Goal: Task Accomplishment & Management: Use online tool/utility

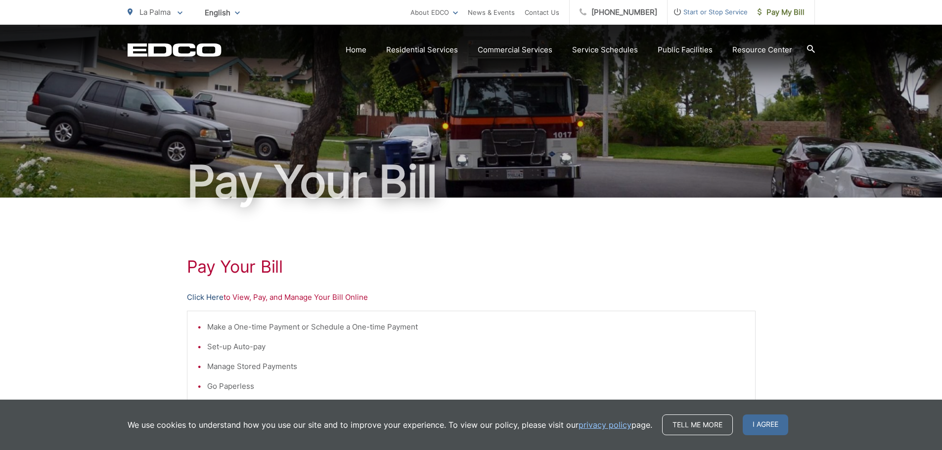
click at [204, 300] on link "Click Here" at bounding box center [205, 298] width 37 height 12
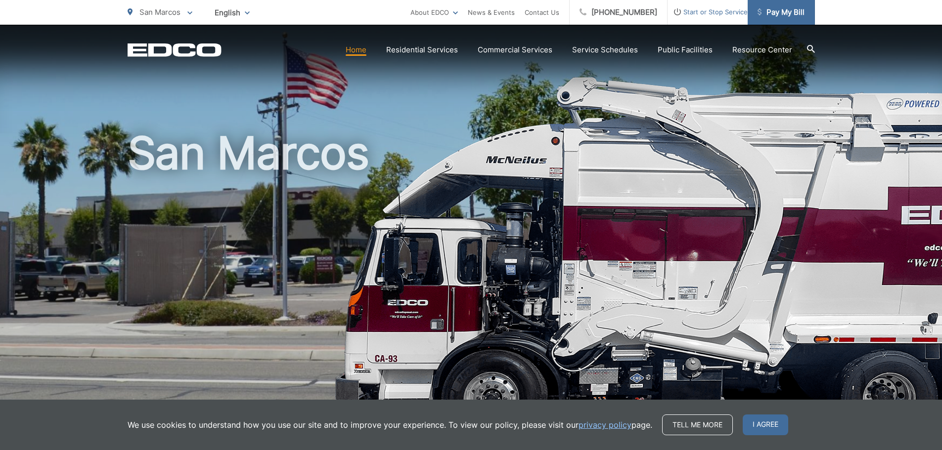
click at [790, 16] on span "Pay My Bill" at bounding box center [781, 12] width 47 height 12
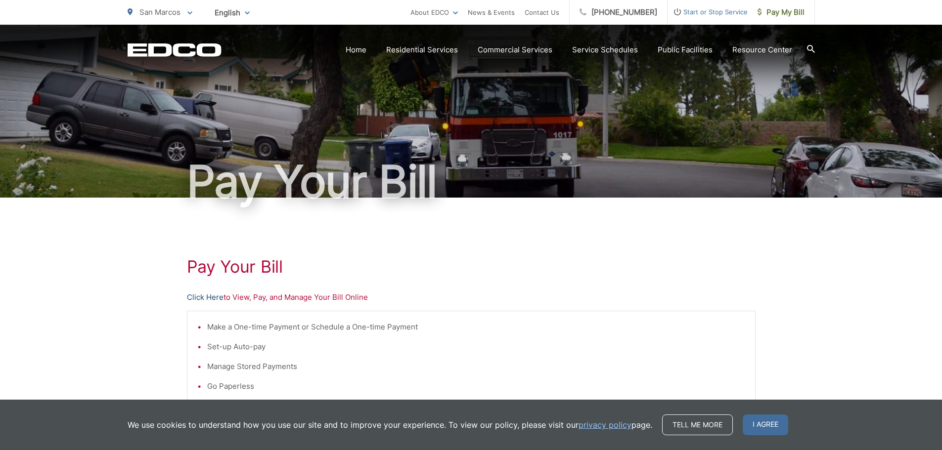
click at [206, 298] on link "Click Here" at bounding box center [205, 298] width 37 height 12
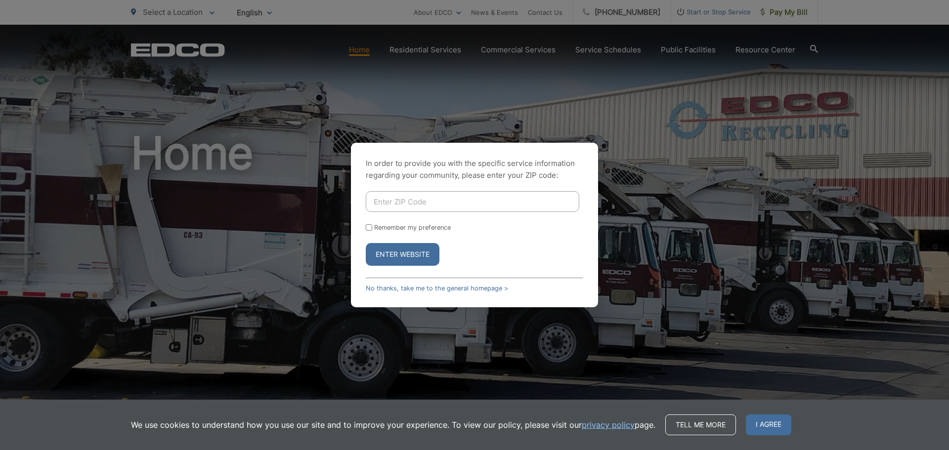
click at [386, 196] on input "Enter ZIP Code" at bounding box center [473, 201] width 214 height 21
type input "92078"
click at [396, 257] on button "Enter Website" at bounding box center [403, 254] width 74 height 23
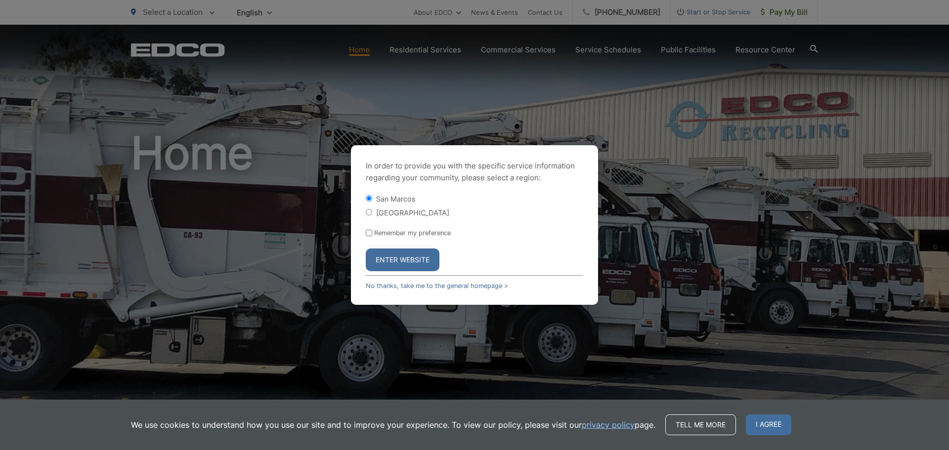
click at [382, 263] on button "Enter Website" at bounding box center [403, 260] width 74 height 23
